Goal: Task Accomplishment & Management: Complete application form

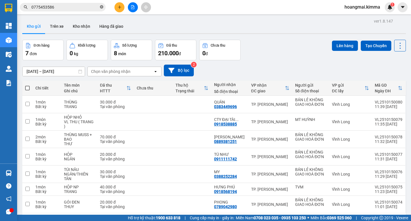
click at [100, 7] on icon "close-circle" at bounding box center [101, 6] width 3 height 3
click at [118, 7] on icon "plus" at bounding box center [120, 7] width 4 height 4
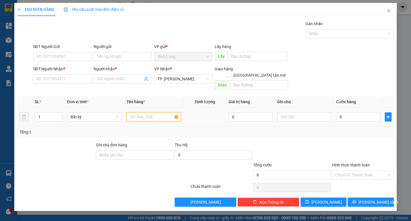
click at [135, 112] on input "text" at bounding box center [153, 116] width 55 height 9
click at [82, 77] on input "SĐT Người Nhận *" at bounding box center [62, 78] width 58 height 9
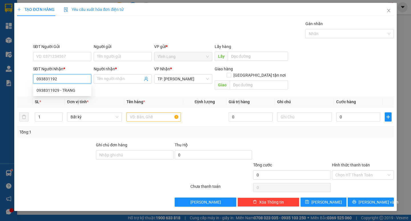
type input "0938311929"
click at [73, 88] on div "0938311929 - TRANG" at bounding box center [62, 90] width 51 height 6
type input "TRANG"
type input "0938311929"
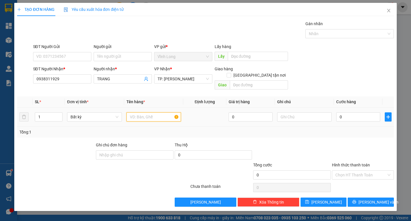
click at [140, 114] on input "text" at bounding box center [153, 116] width 55 height 9
type input "GÓI ĐỎ"
type input "TRANG"
click at [124, 57] on input "Người gửi" at bounding box center [123, 56] width 58 height 9
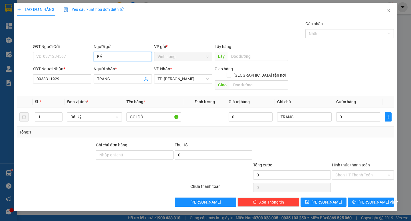
type input "BÁN"
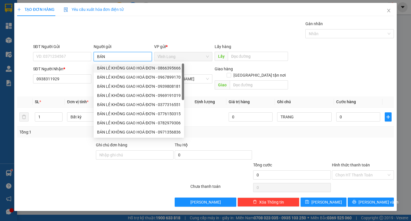
drag, startPoint x: 136, startPoint y: 68, endPoint x: 83, endPoint y: 67, distance: 53.4
click at [134, 68] on div "BÁN LẺ KHÔNG GIAO HOÁ ĐƠN - 0866395666" at bounding box center [139, 68] width 84 height 6
type input "0866395666"
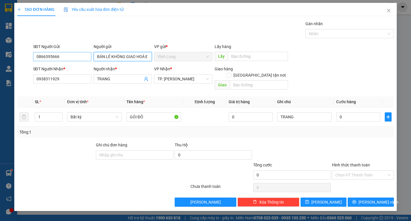
type input "BÁN LẺ KHÔNG GIAO HOÁ ĐƠN"
drag, startPoint x: 67, startPoint y: 60, endPoint x: 4, endPoint y: 59, distance: 62.5
click at [44, 60] on input "0866395666" at bounding box center [62, 56] width 58 height 9
type input "0"
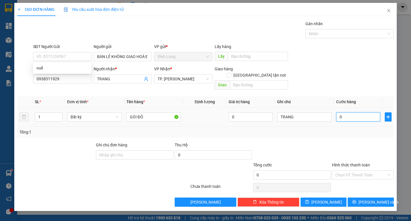
click at [342, 112] on input "0" at bounding box center [358, 116] width 44 height 9
type input "3"
type input "30"
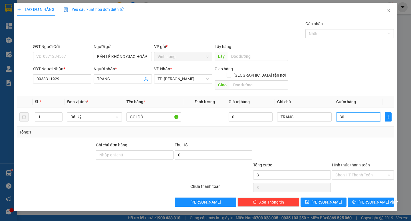
type input "30"
type input "30.000"
click at [348, 170] on input "Hình thức thanh toán" at bounding box center [360, 174] width 51 height 9
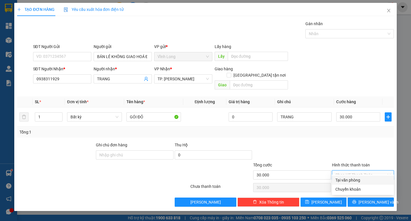
click at [346, 178] on div "Tại văn phòng" at bounding box center [362, 180] width 55 height 6
type input "0"
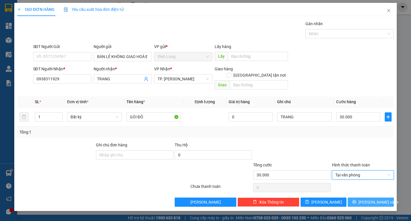
click at [356, 200] on icon "printer" at bounding box center [354, 202] width 4 height 4
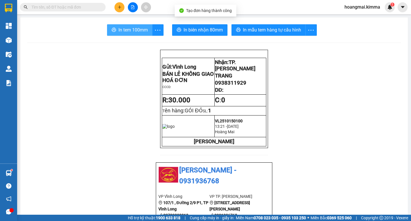
drag, startPoint x: 111, startPoint y: 34, endPoint x: 202, endPoint y: 43, distance: 91.5
click at [112, 34] on button "In tem 100mm" at bounding box center [129, 29] width 45 height 11
